Goal: Check status: Check status

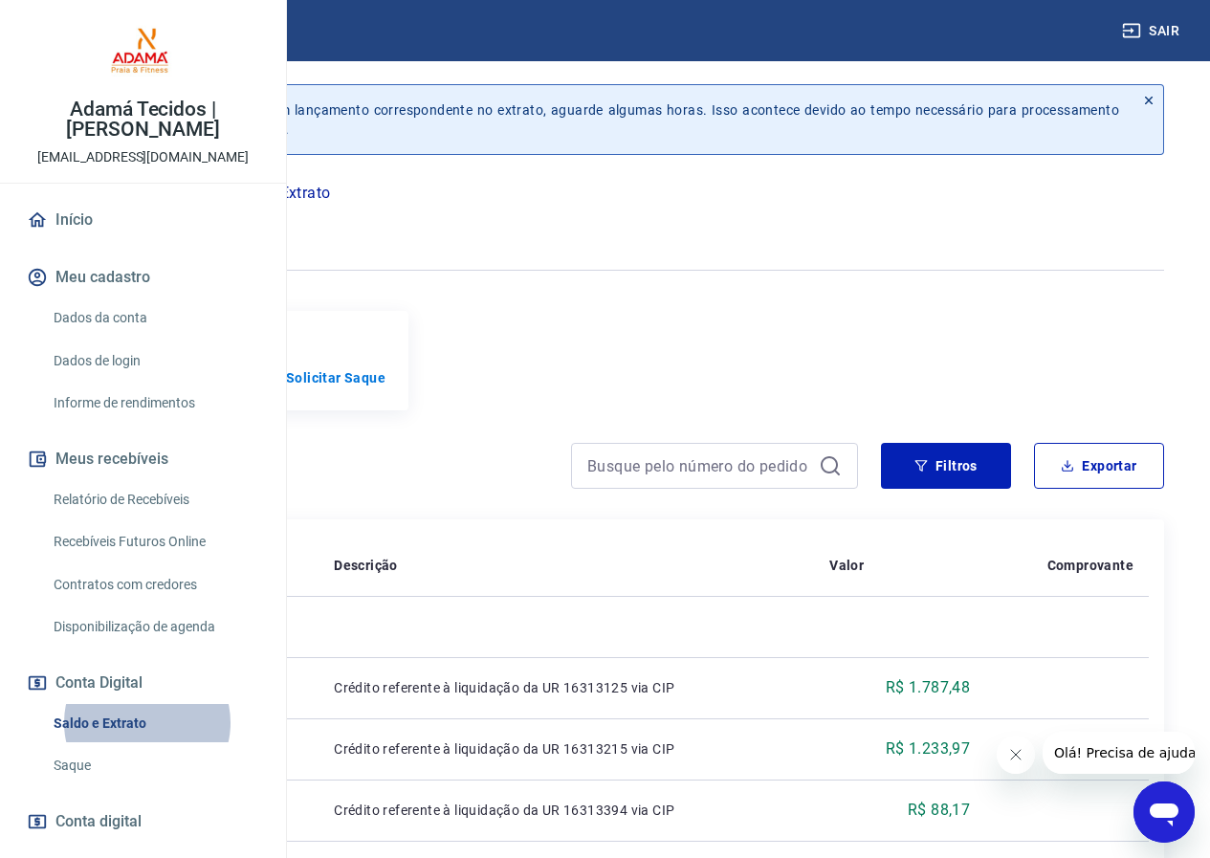
click at [151, 520] on link "Relatório de Recebíveis" at bounding box center [154, 499] width 217 height 39
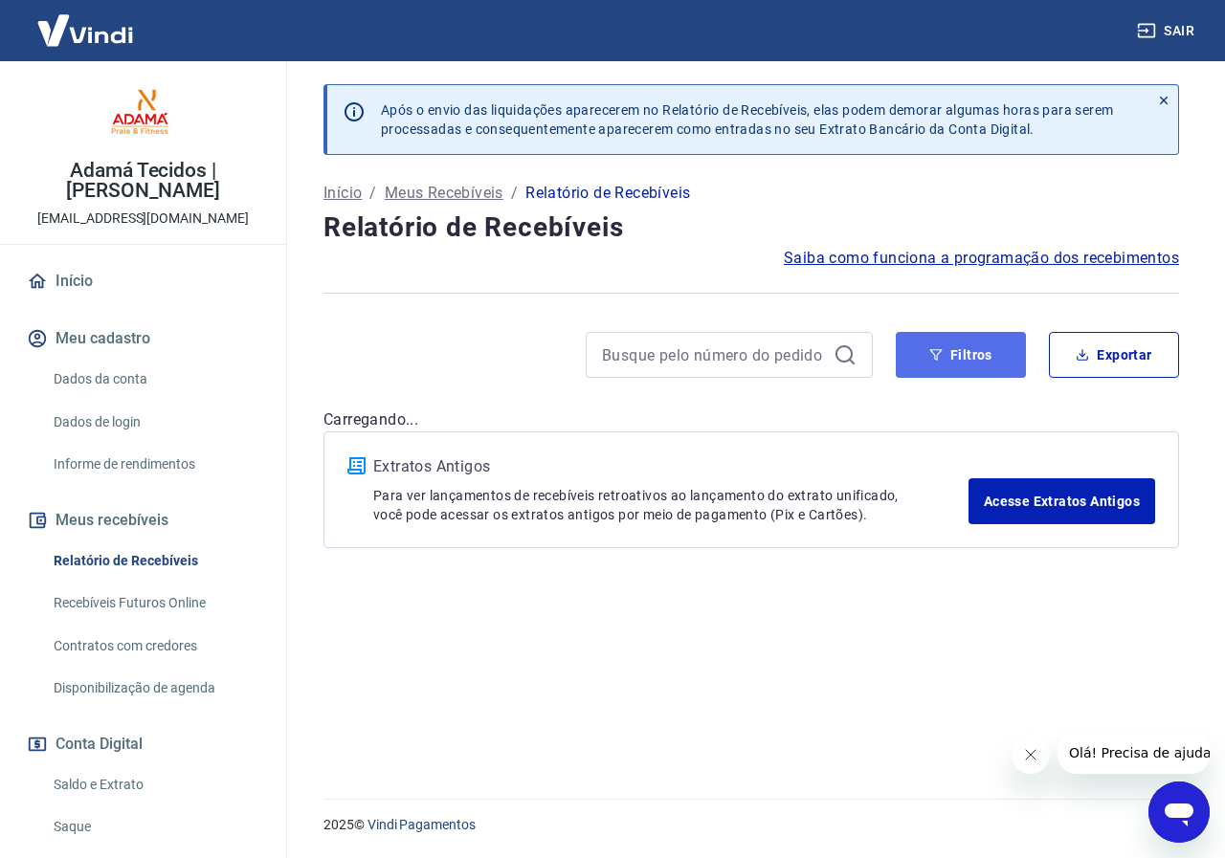
click at [943, 362] on button "Filtros" at bounding box center [961, 355] width 130 height 46
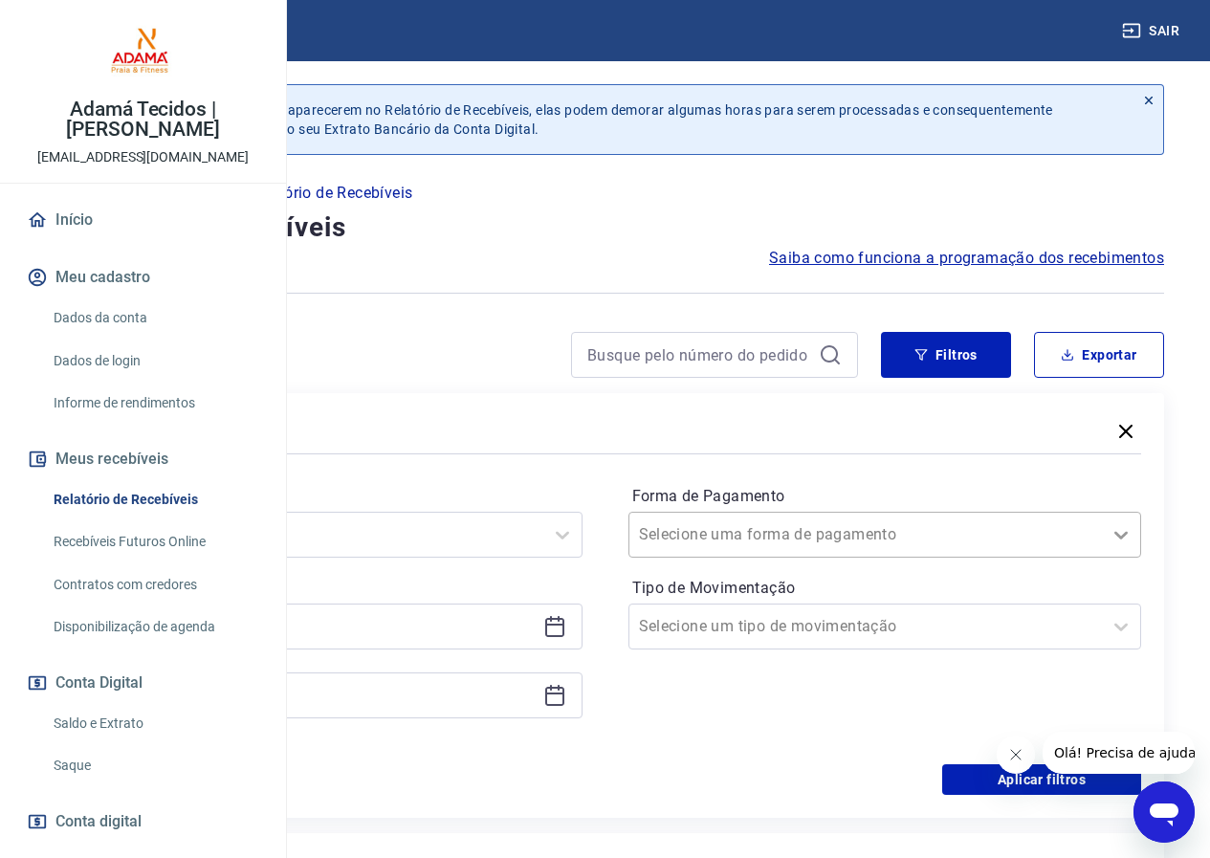
click at [1110, 523] on icon at bounding box center [1121, 534] width 23 height 23
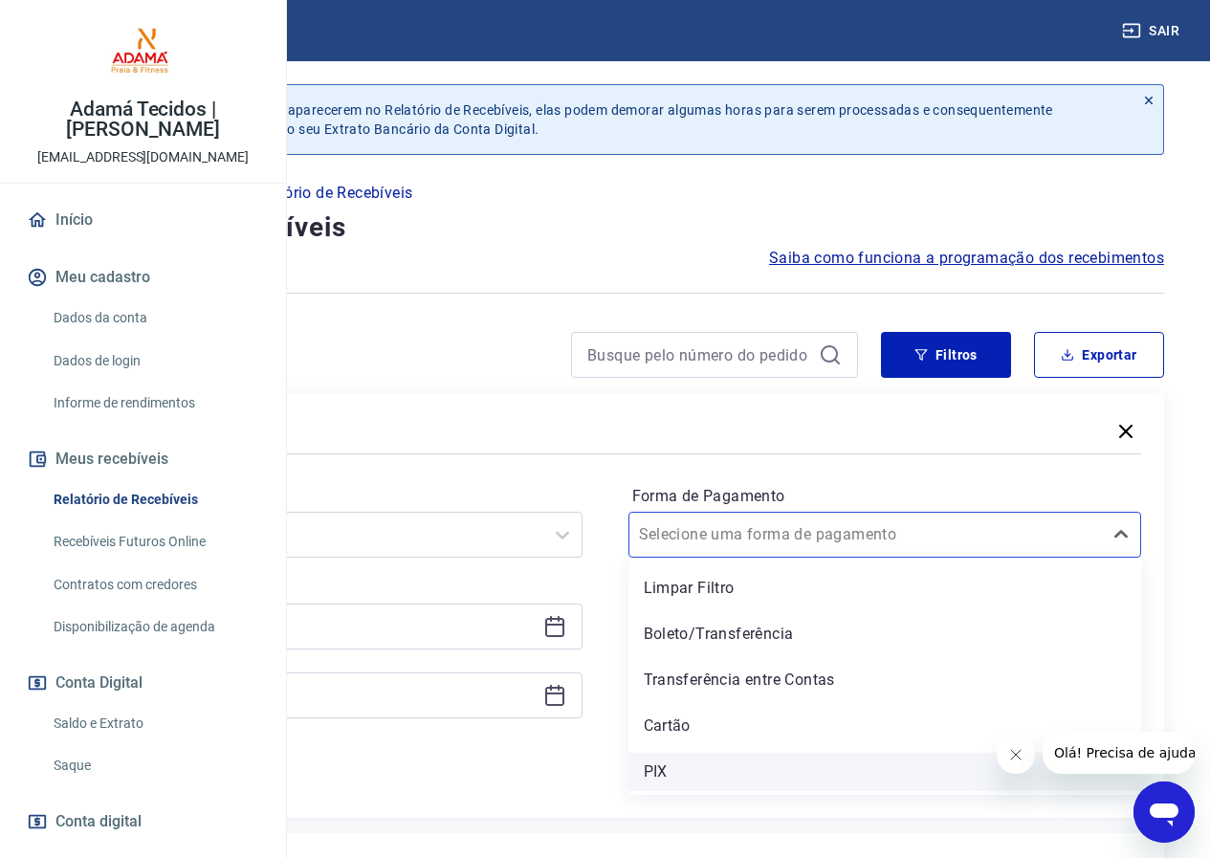
click at [800, 781] on div "PIX" at bounding box center [886, 772] width 514 height 38
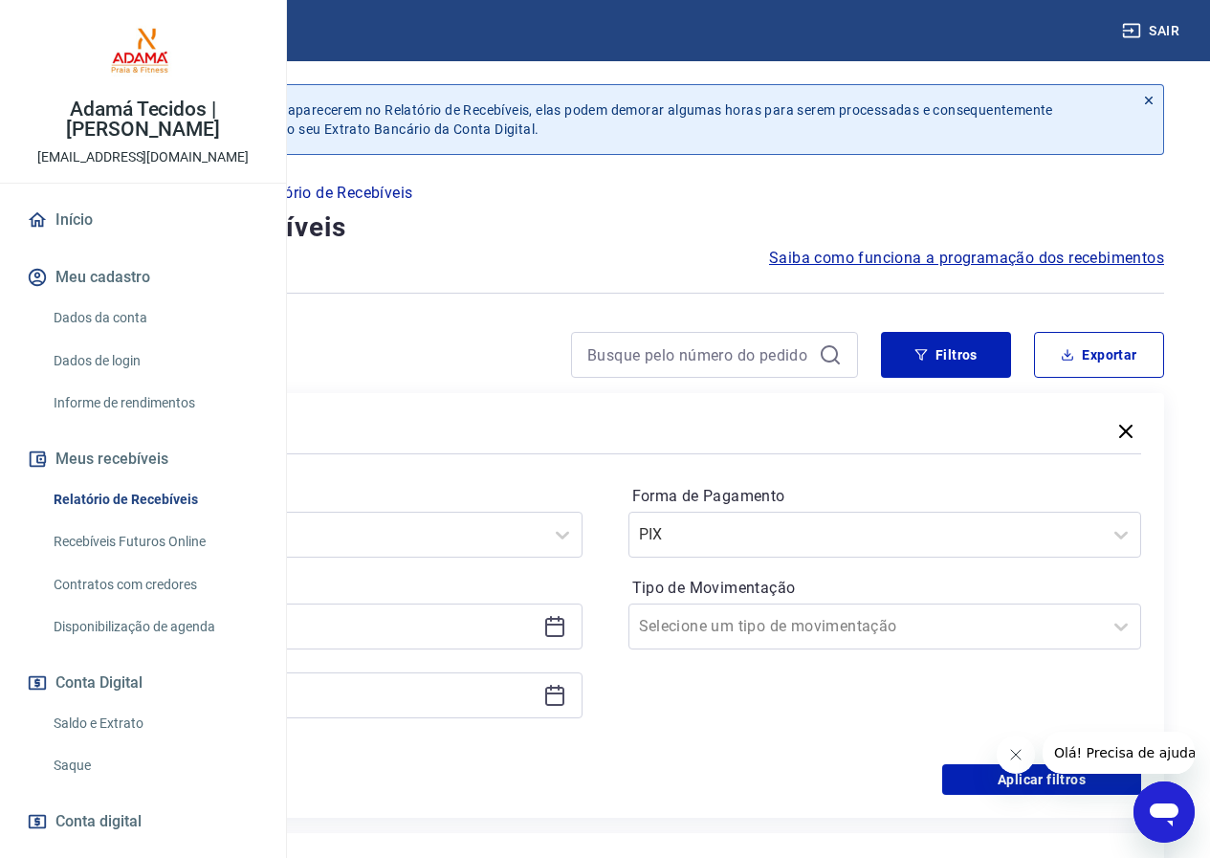
click at [564, 629] on icon at bounding box center [554, 627] width 19 height 19
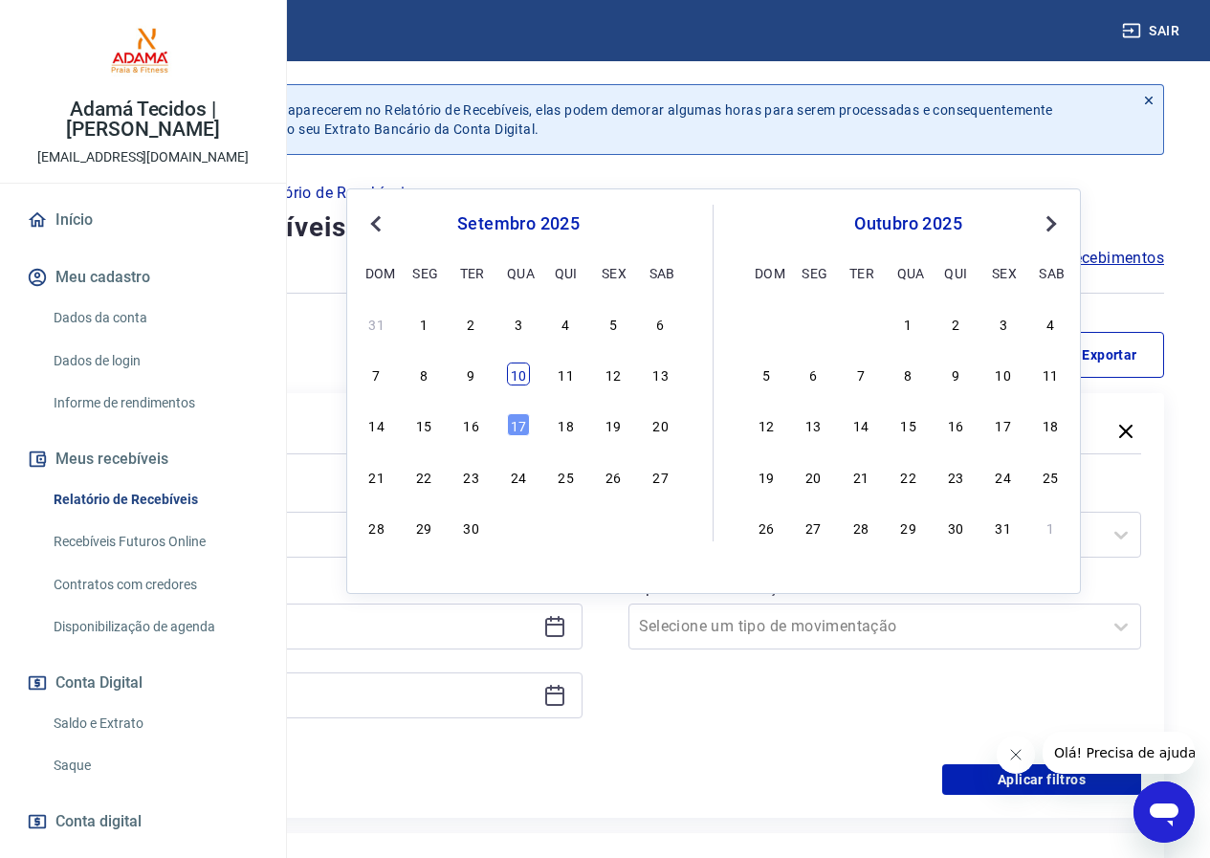
click at [523, 369] on div "10" at bounding box center [518, 374] width 23 height 23
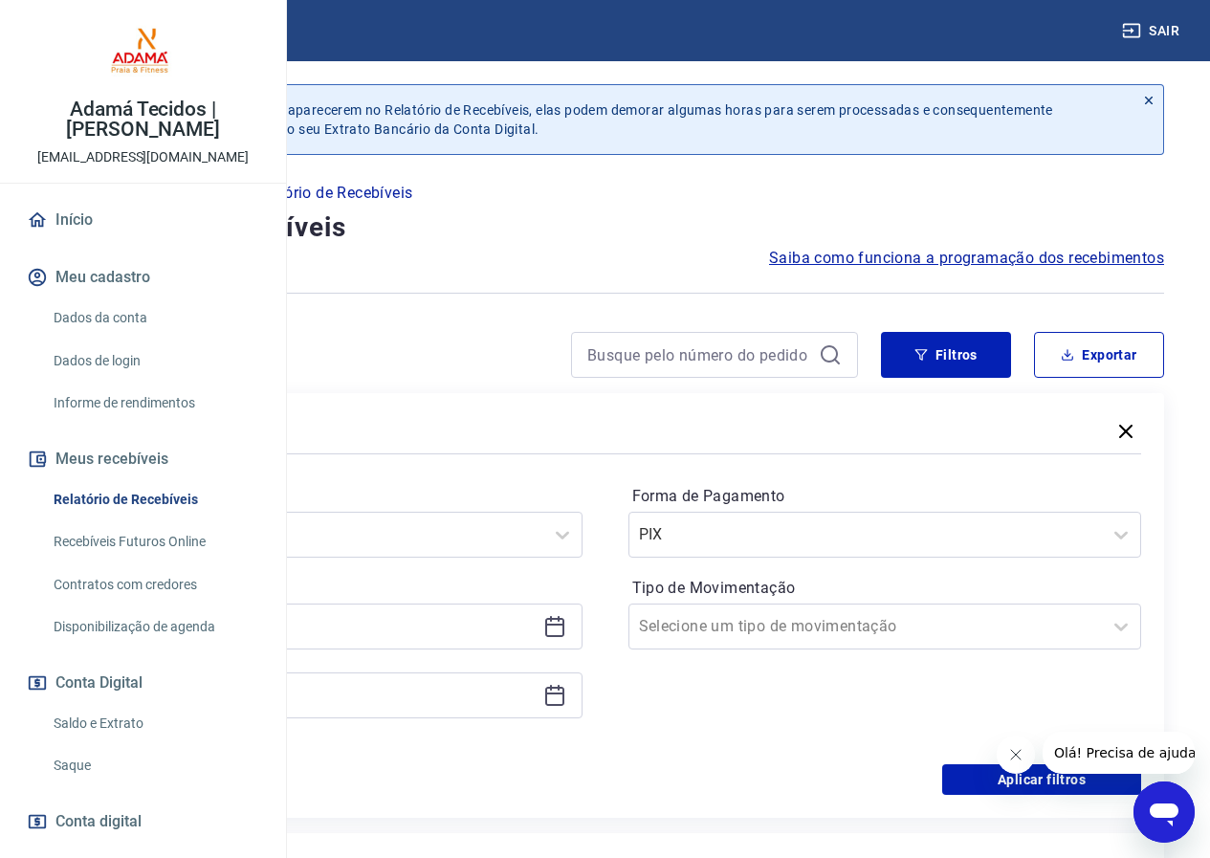
type input "[DATE]"
click at [564, 693] on icon at bounding box center [554, 694] width 19 height 2
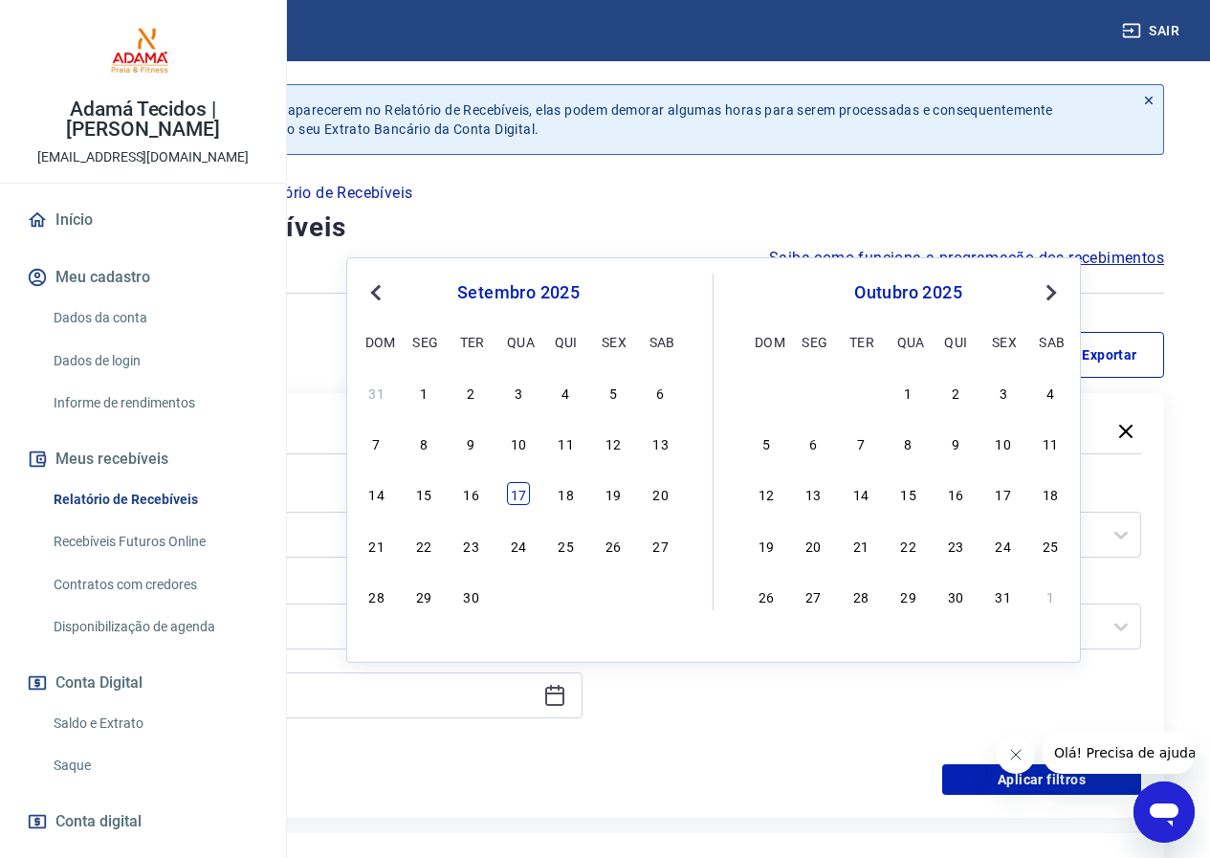
click at [517, 493] on div "17" at bounding box center [518, 493] width 23 height 23
type input "[DATE]"
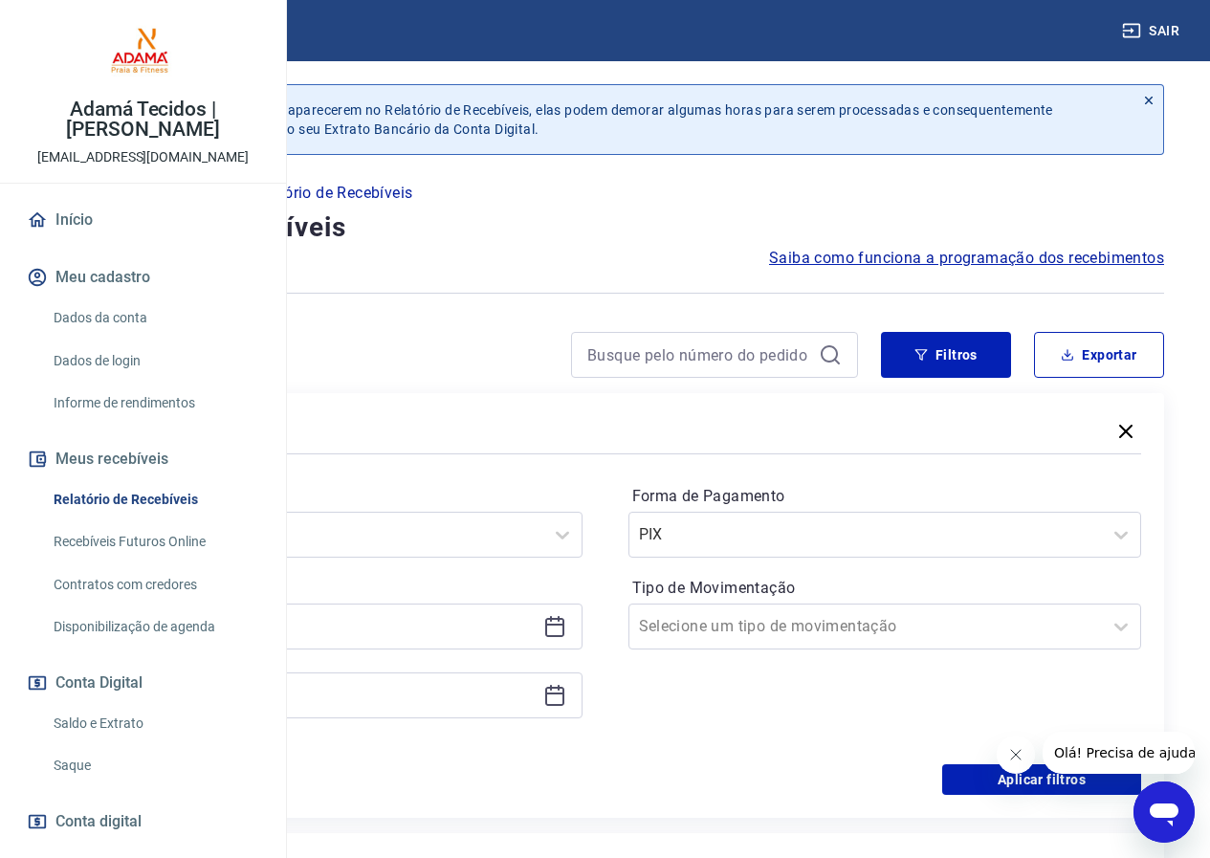
click at [1019, 749] on icon "Fechar mensagem da empresa" at bounding box center [1014, 754] width 15 height 15
click at [1021, 767] on button "Aplicar filtros" at bounding box center [1041, 779] width 199 height 31
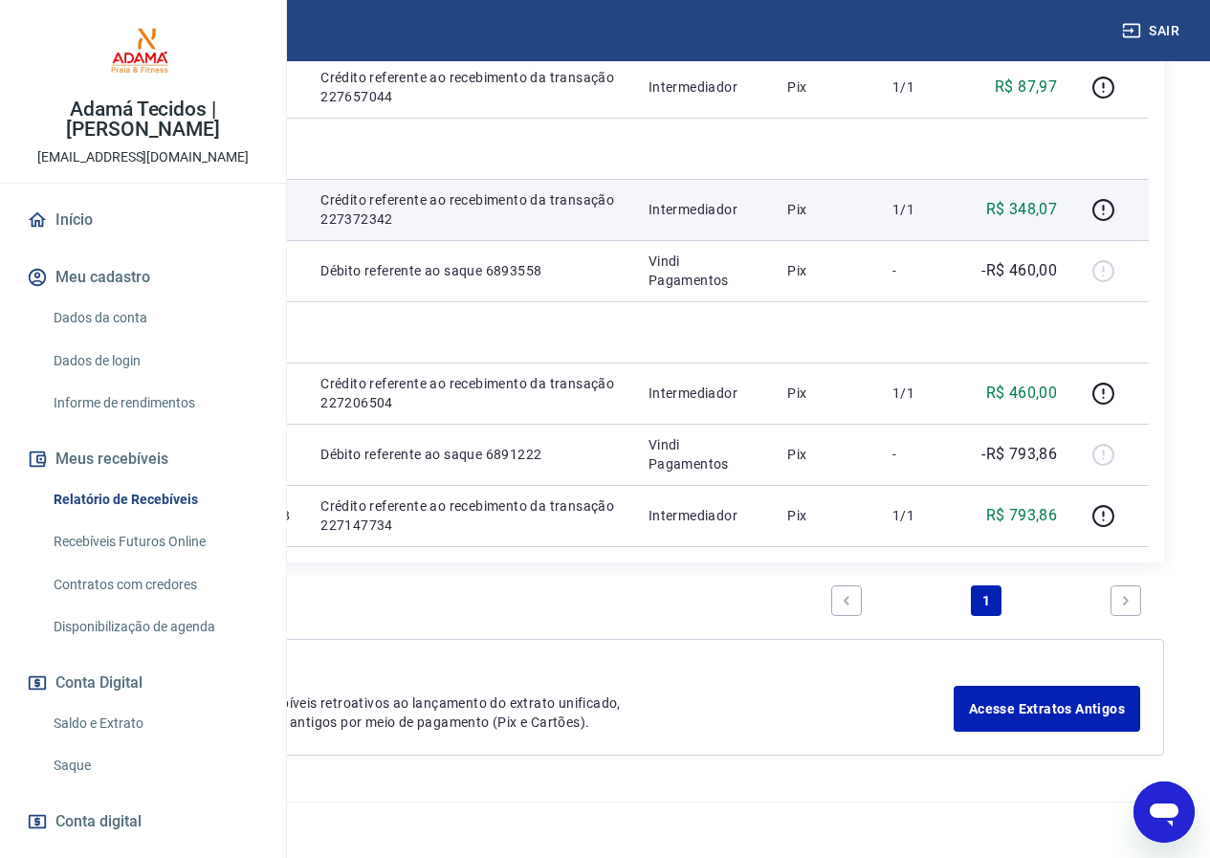
scroll to position [1052, 0]
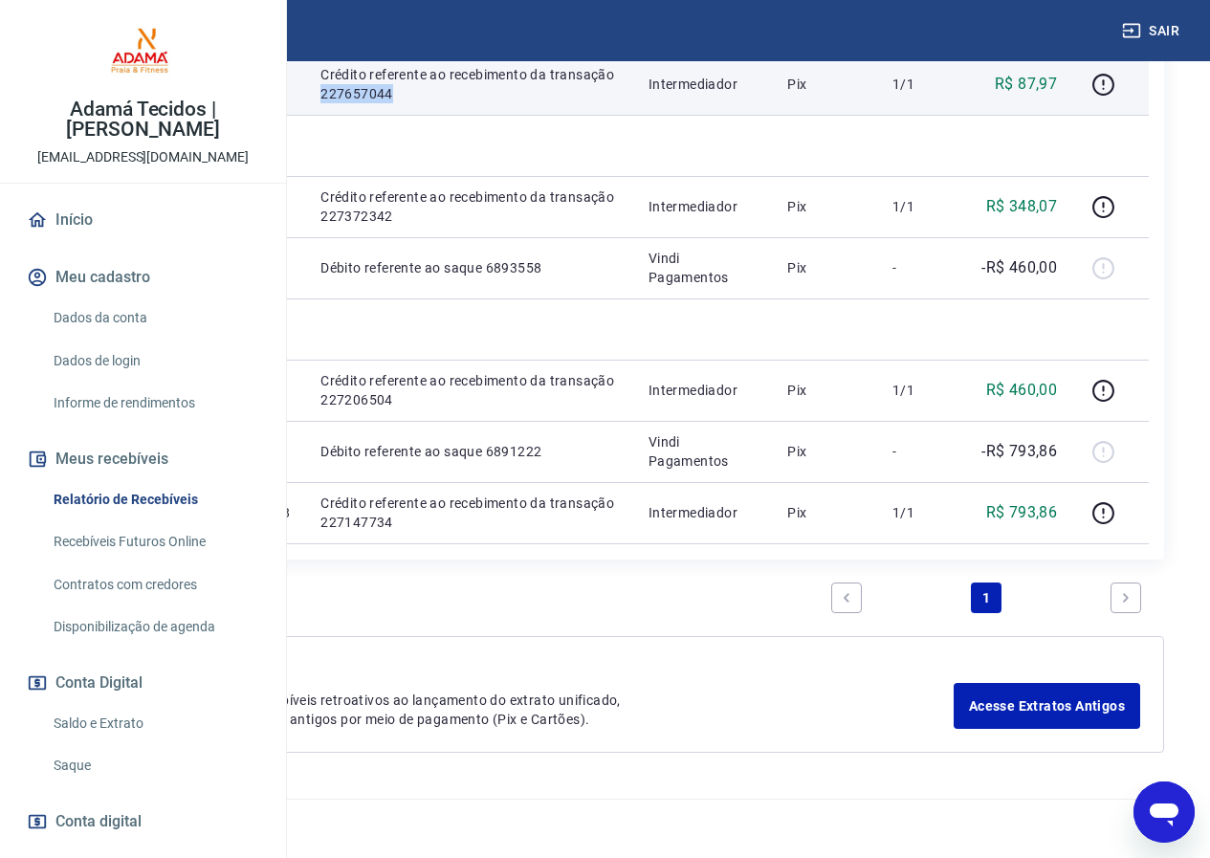
drag, startPoint x: 597, startPoint y: 377, endPoint x: 672, endPoint y: 386, distance: 75.1
click at [617, 103] on p "Crédito referente ao recebimento da transação 227657044" at bounding box center [469, 84] width 297 height 38
copy p "227657044"
drag, startPoint x: 474, startPoint y: 333, endPoint x: 564, endPoint y: 325, distance: 91.2
click at [290, 94] on p "Adamá31390" at bounding box center [241, 84] width 97 height 19
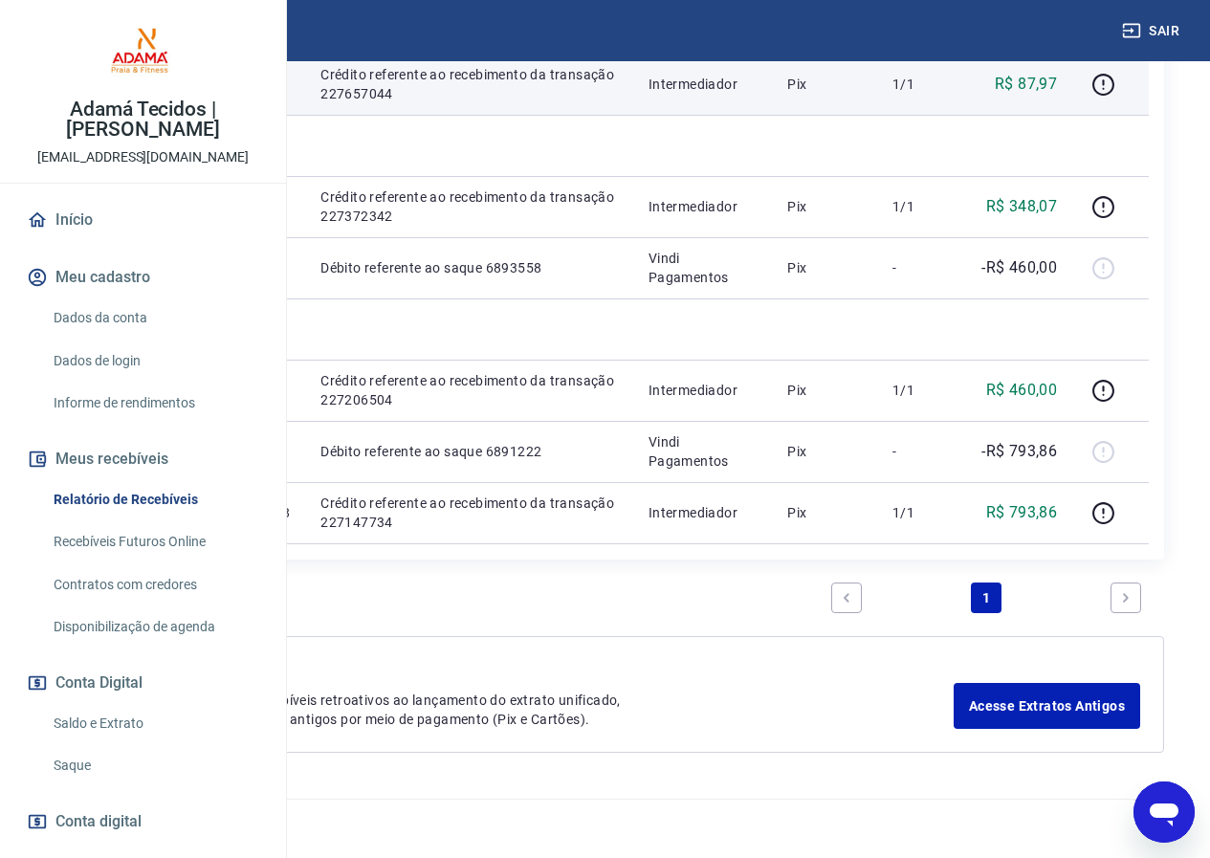
copy p "Adamá31390"
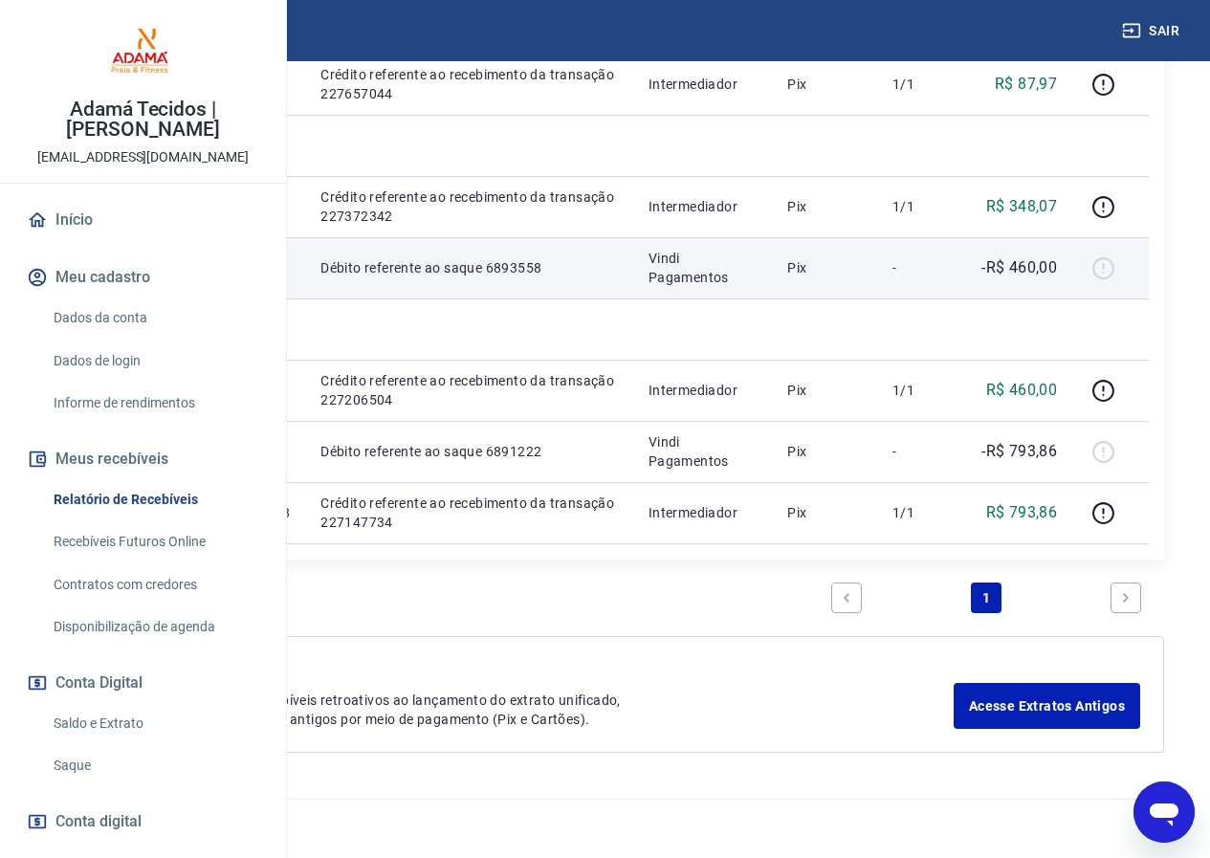
scroll to position [957, 0]
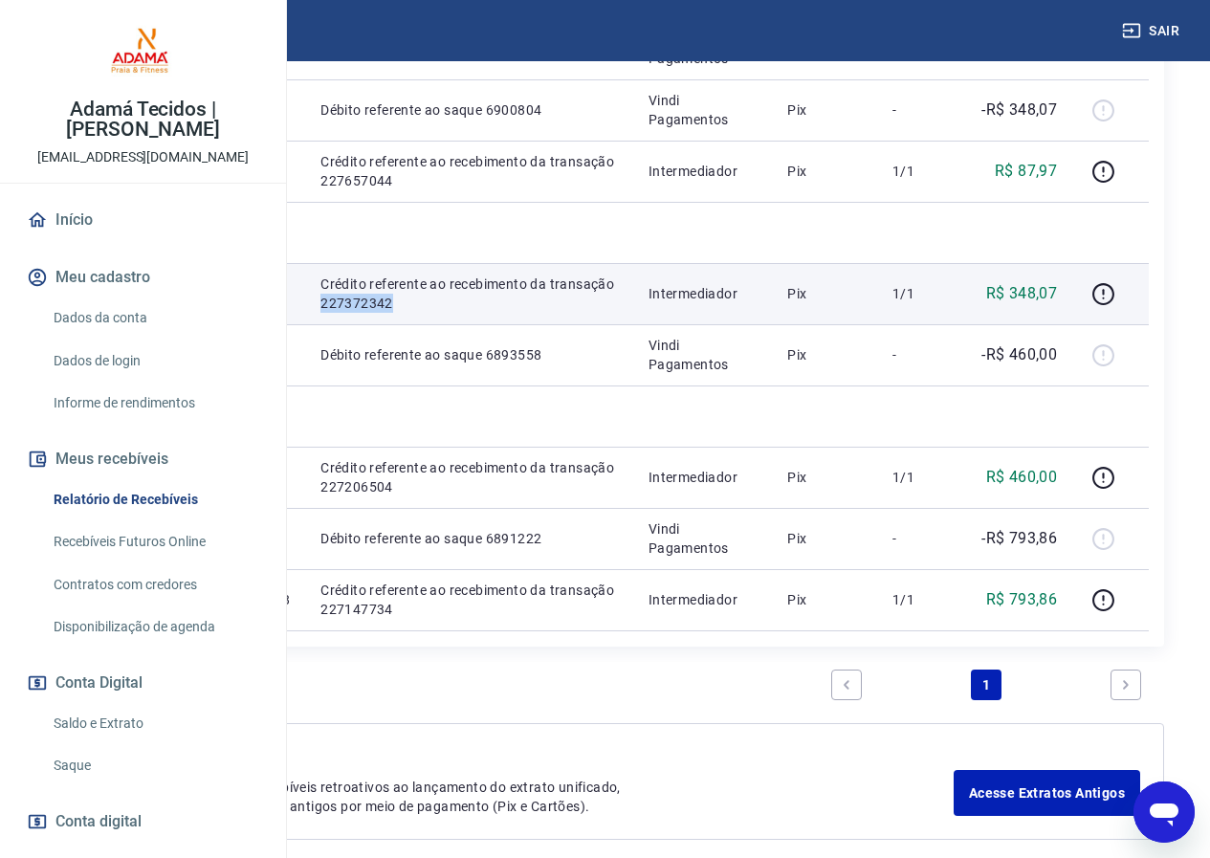
drag, startPoint x: 595, startPoint y: 647, endPoint x: 684, endPoint y: 645, distance: 89.0
click at [632, 324] on td "Crédito referente ao recebimento da transação 227372342" at bounding box center [468, 293] width 327 height 61
copy p "227372342"
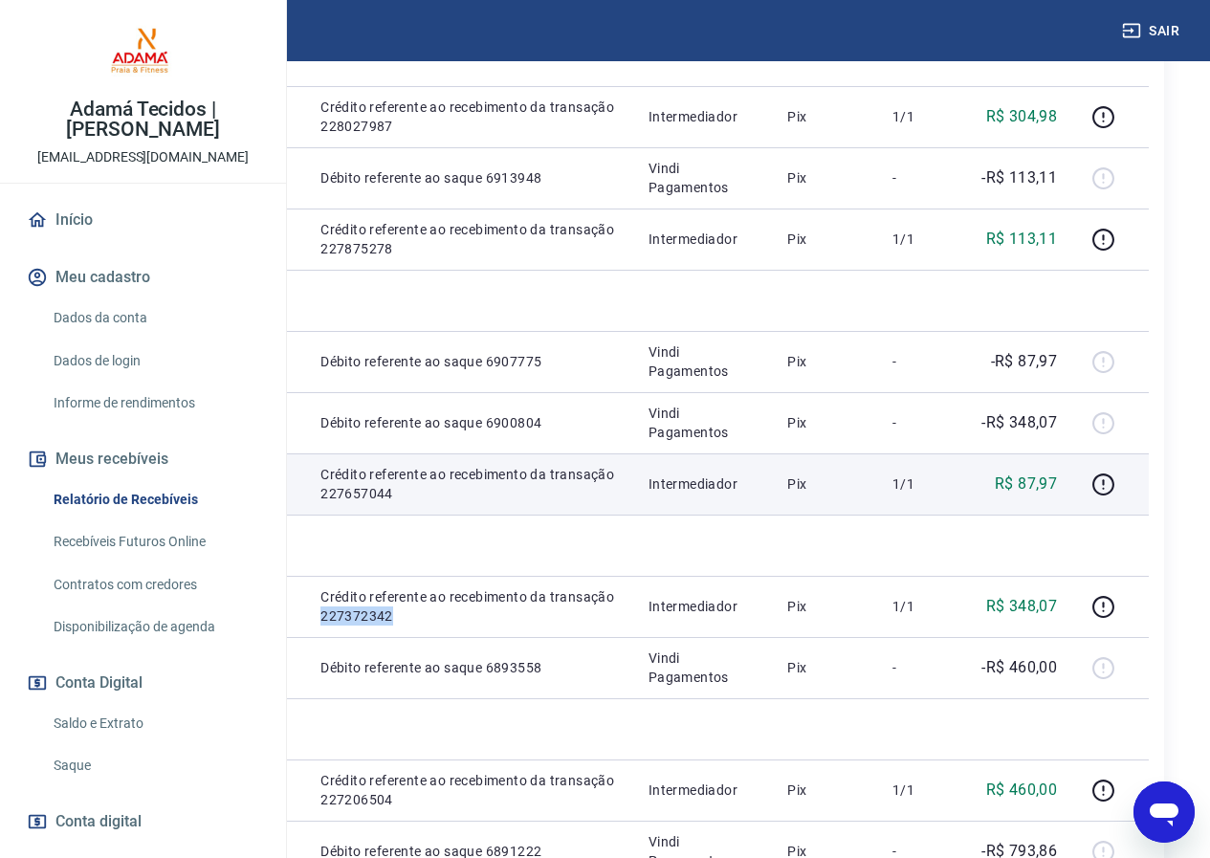
scroll to position [574, 0]
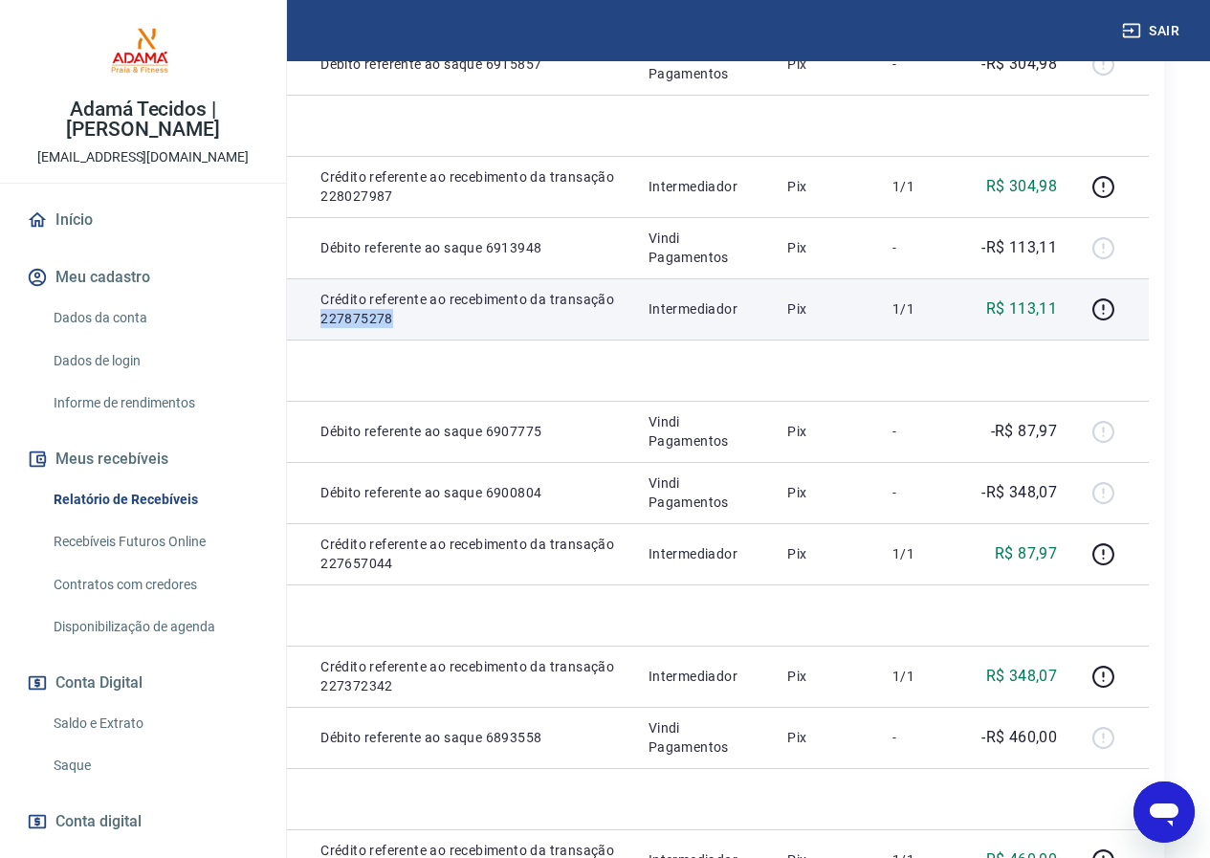
drag, startPoint x: 604, startPoint y: 526, endPoint x: 672, endPoint y: 523, distance: 68.0
click at [632, 340] on td "Crédito referente ao recebimento da transação 227875278" at bounding box center [468, 308] width 327 height 61
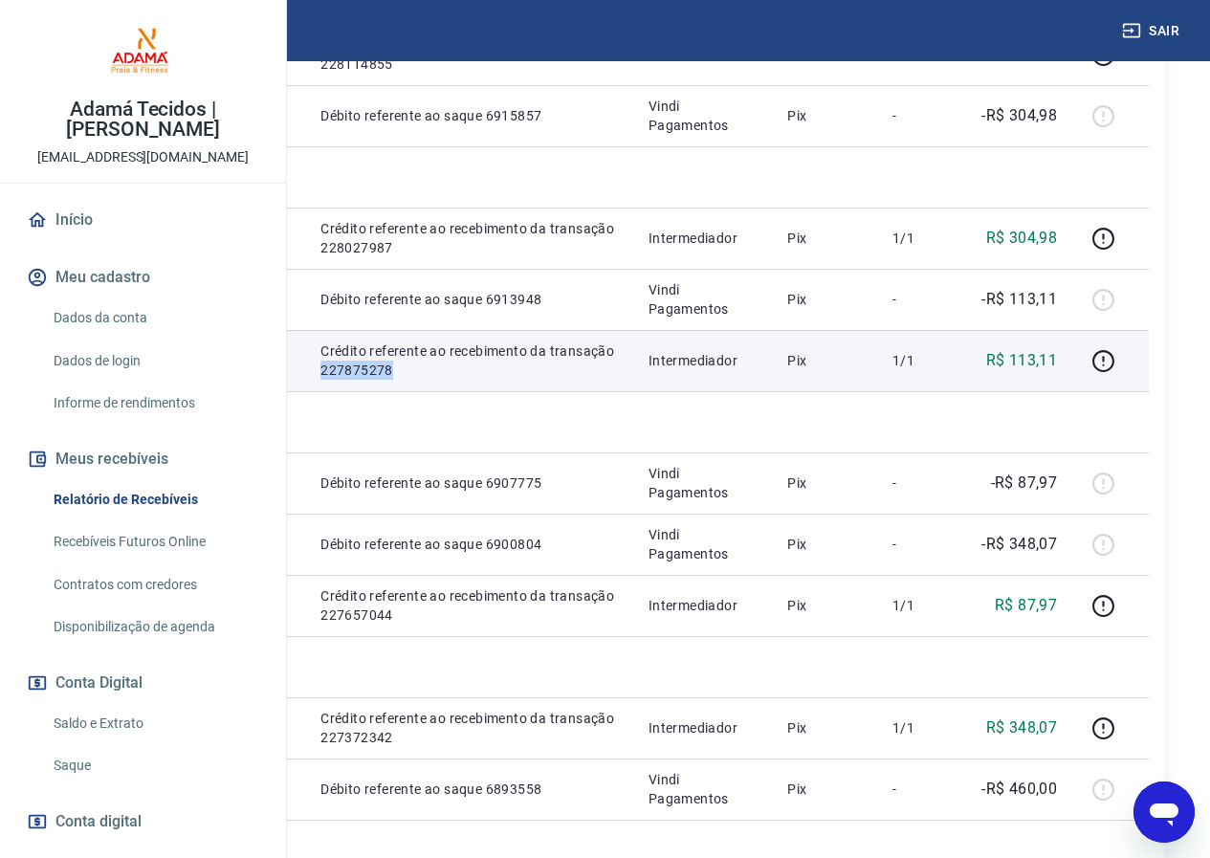
scroll to position [478, 0]
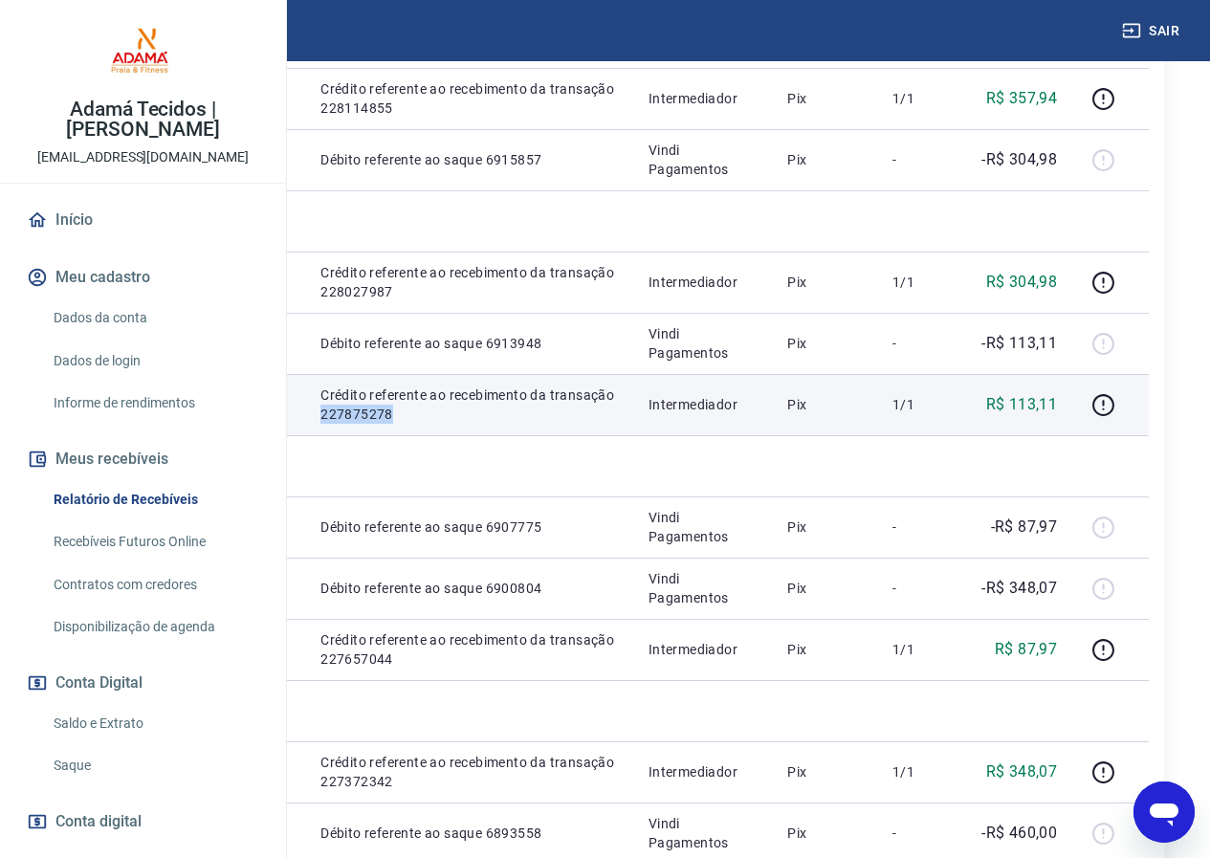
drag, startPoint x: 637, startPoint y: 523, endPoint x: 633, endPoint y: 618, distance: 94.8
copy p "227875278"
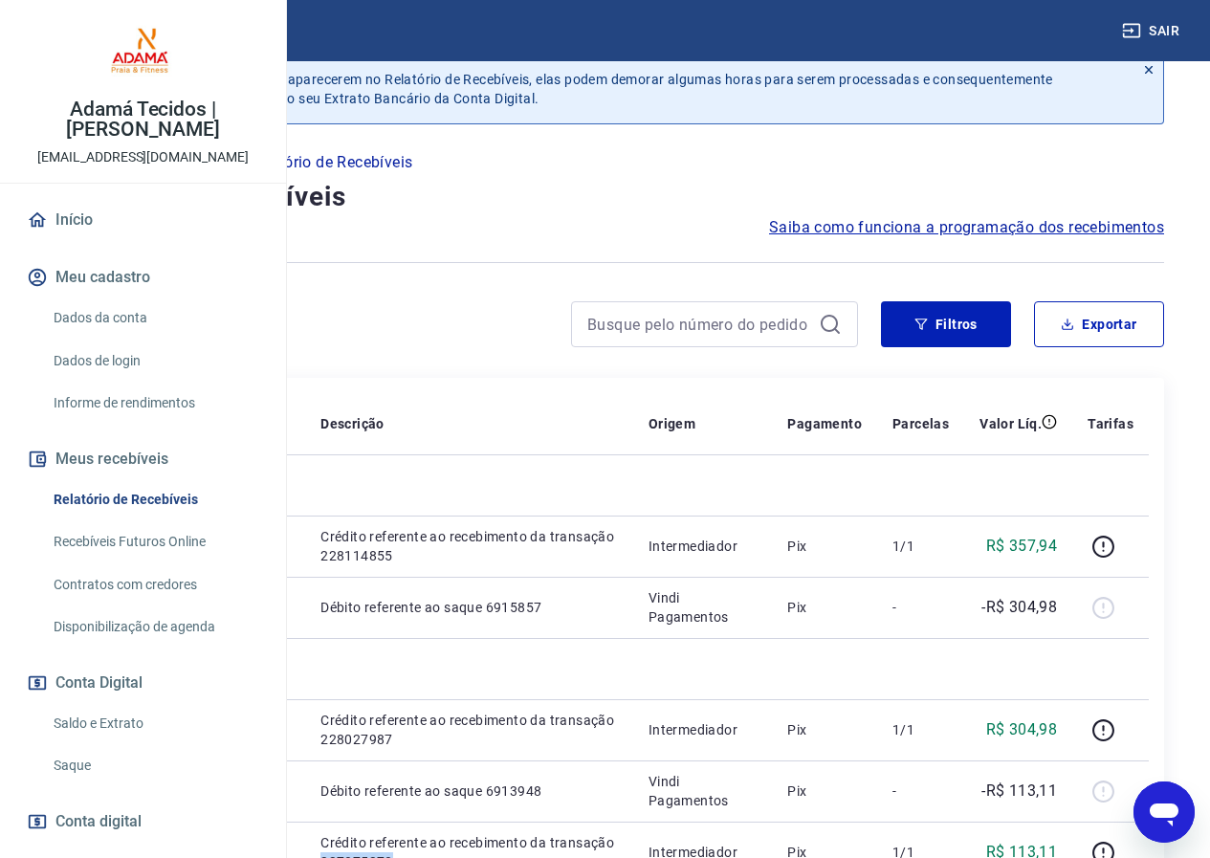
scroll to position [0, 0]
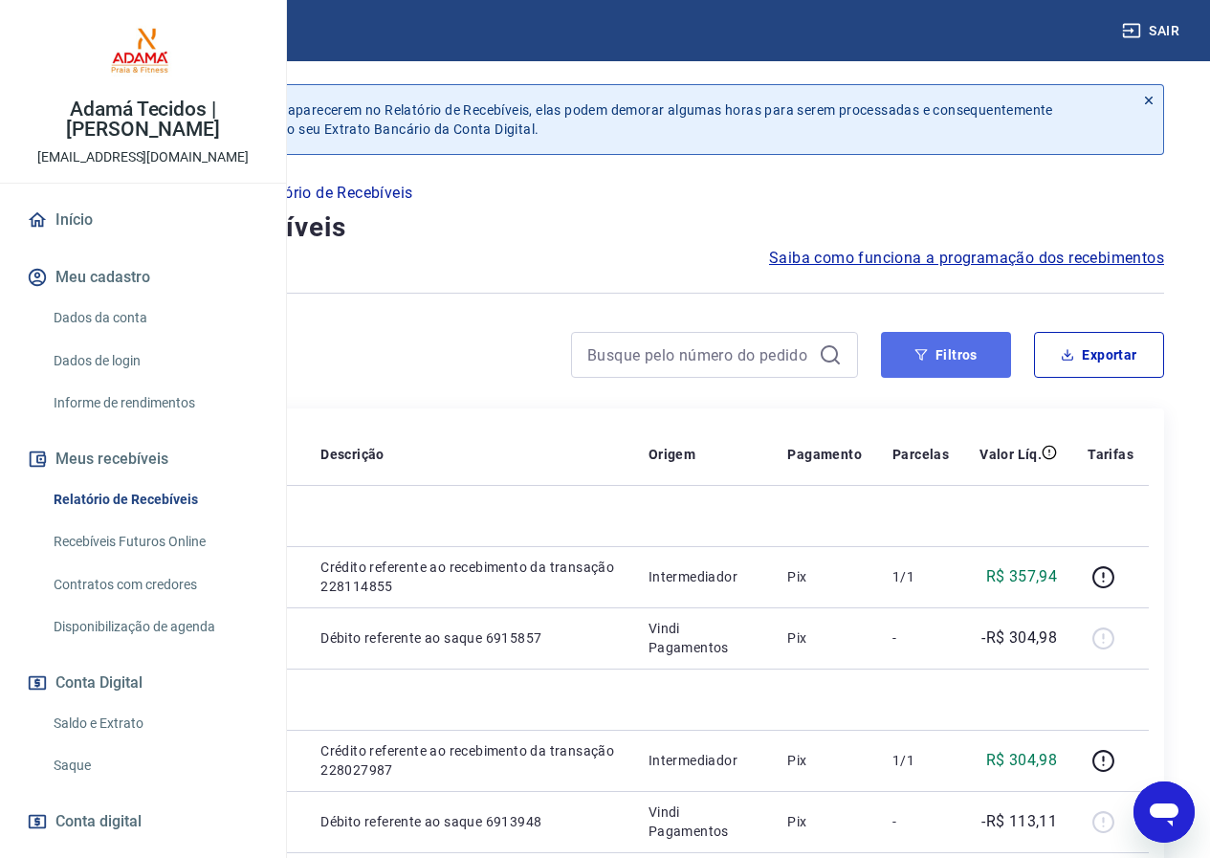
click at [949, 354] on button "Filtros" at bounding box center [946, 355] width 130 height 46
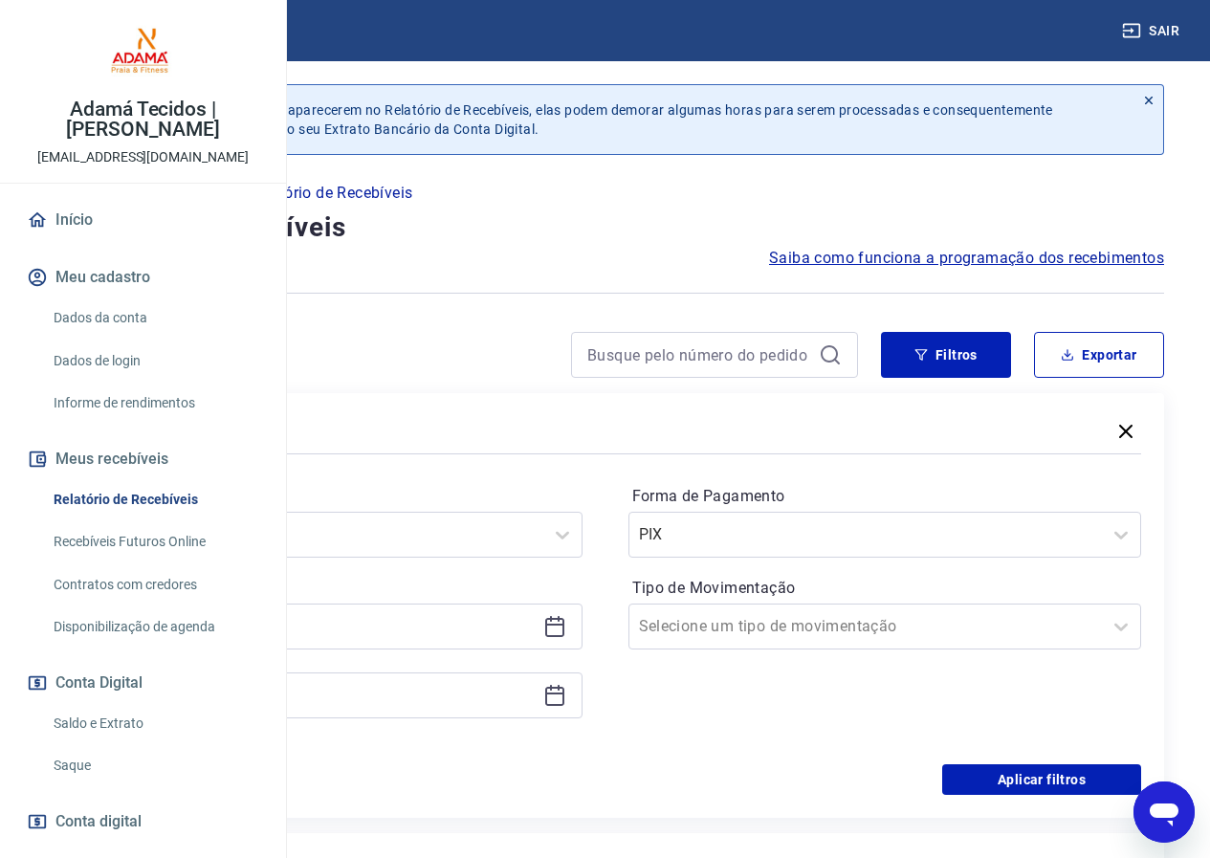
click at [566, 631] on icon at bounding box center [554, 626] width 23 height 23
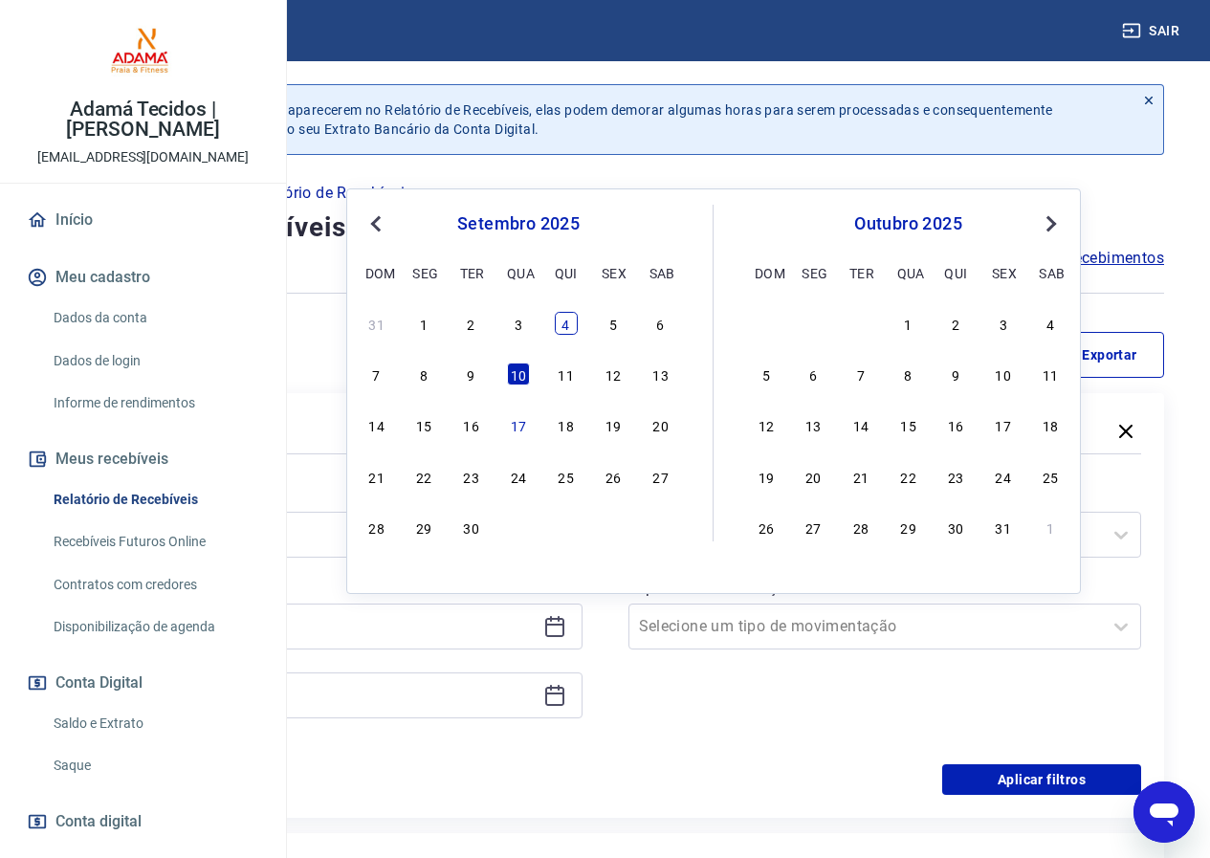
click at [563, 326] on div "4" at bounding box center [566, 323] width 23 height 23
type input "[DATE]"
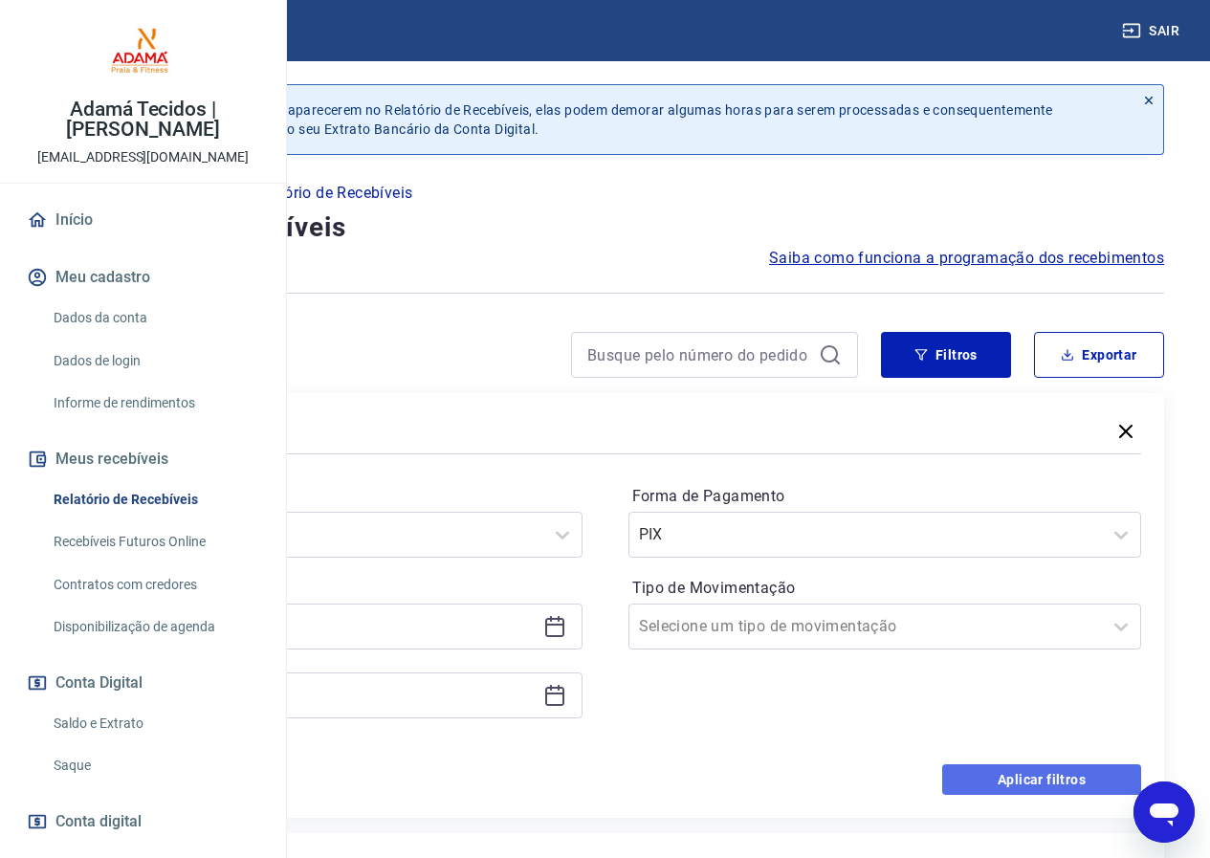
click at [996, 785] on button "Aplicar filtros" at bounding box center [1041, 779] width 199 height 31
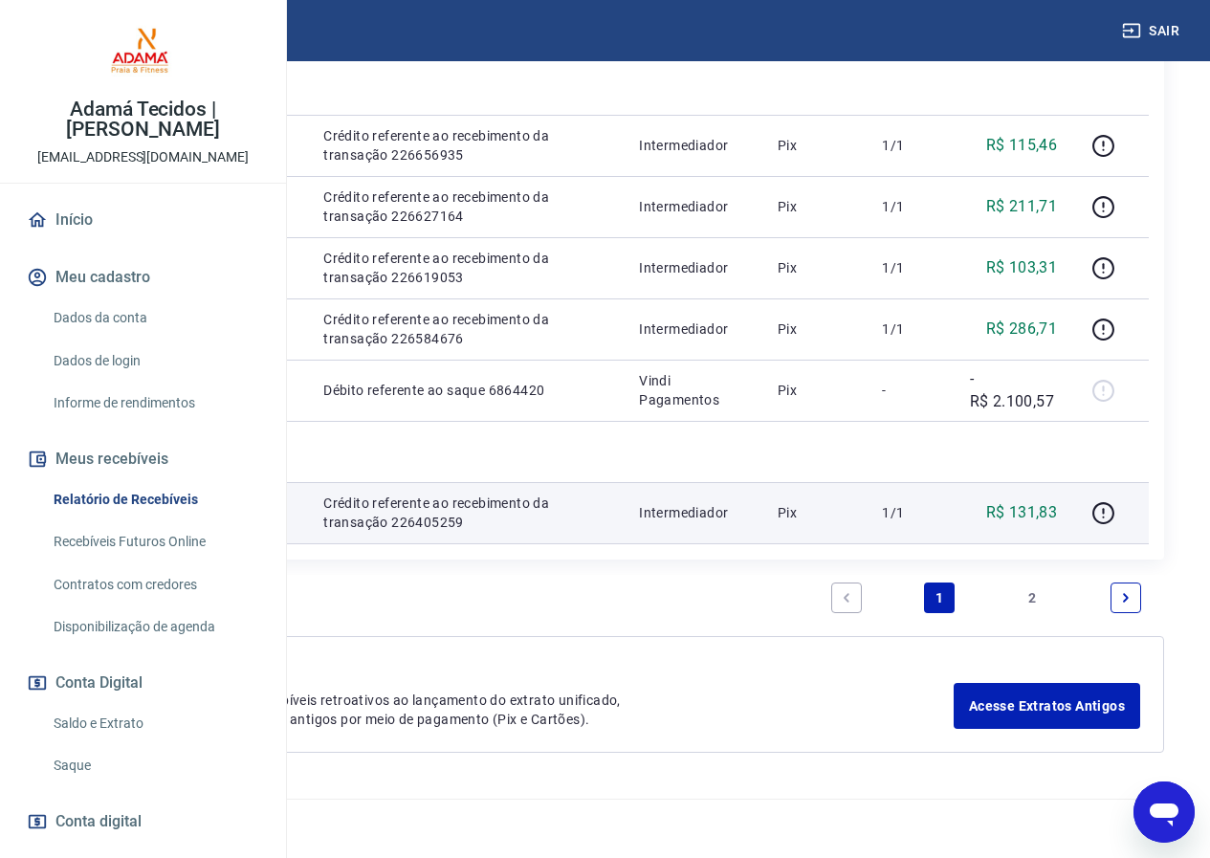
scroll to position [2441, 0]
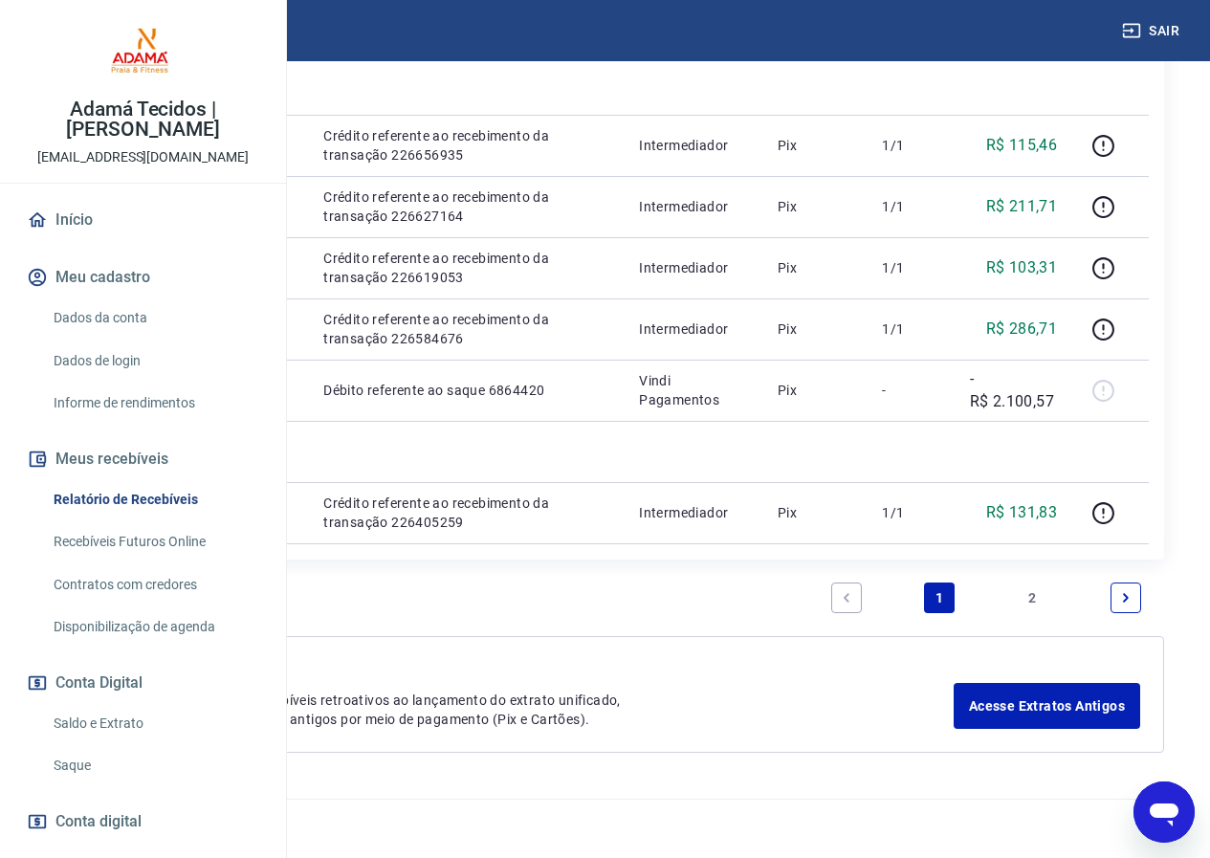
click at [1035, 590] on link "2" at bounding box center [1033, 598] width 31 height 31
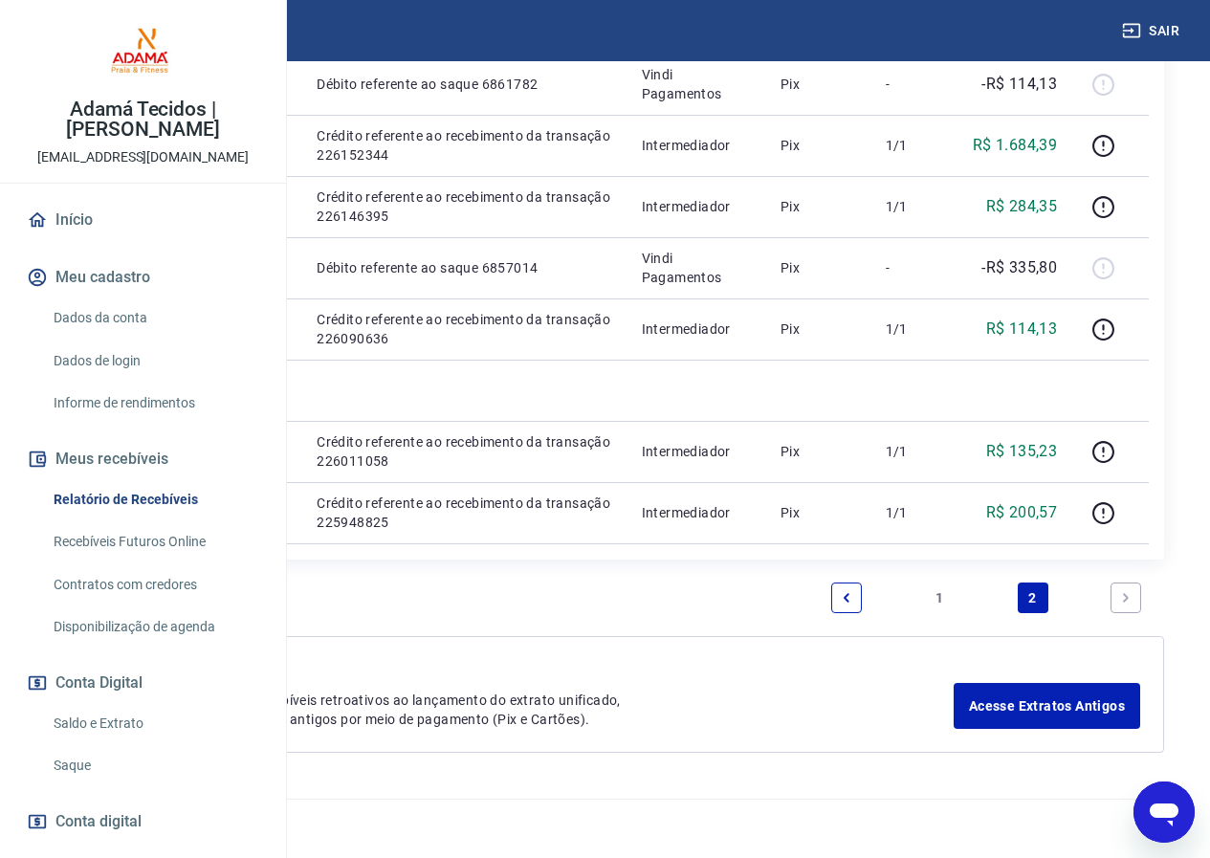
scroll to position [798, 0]
click at [940, 597] on link "1" at bounding box center [939, 598] width 31 height 31
